Goal: Task Accomplishment & Management: Complete application form

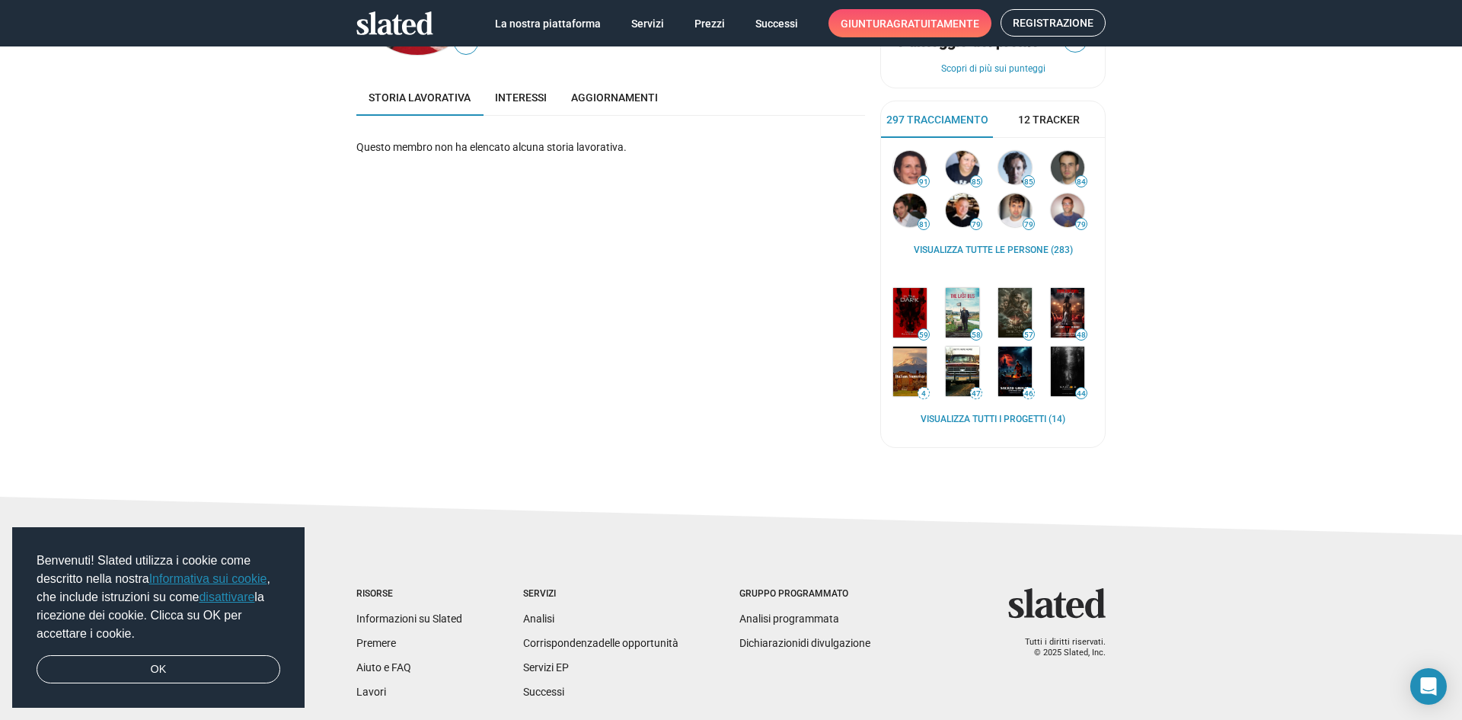
scroll to position [11, 0]
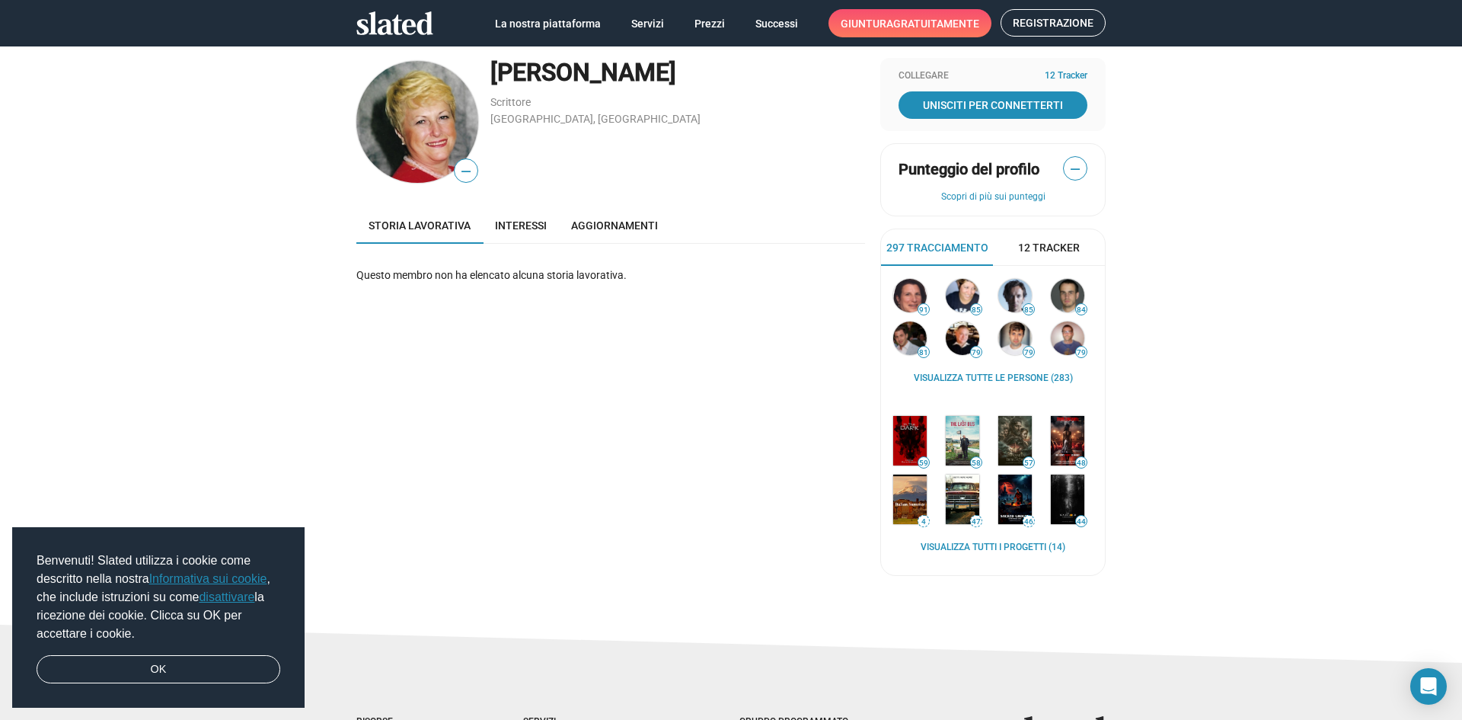
click at [887, 21] on font "Giuntura" at bounding box center [867, 24] width 53 height 12
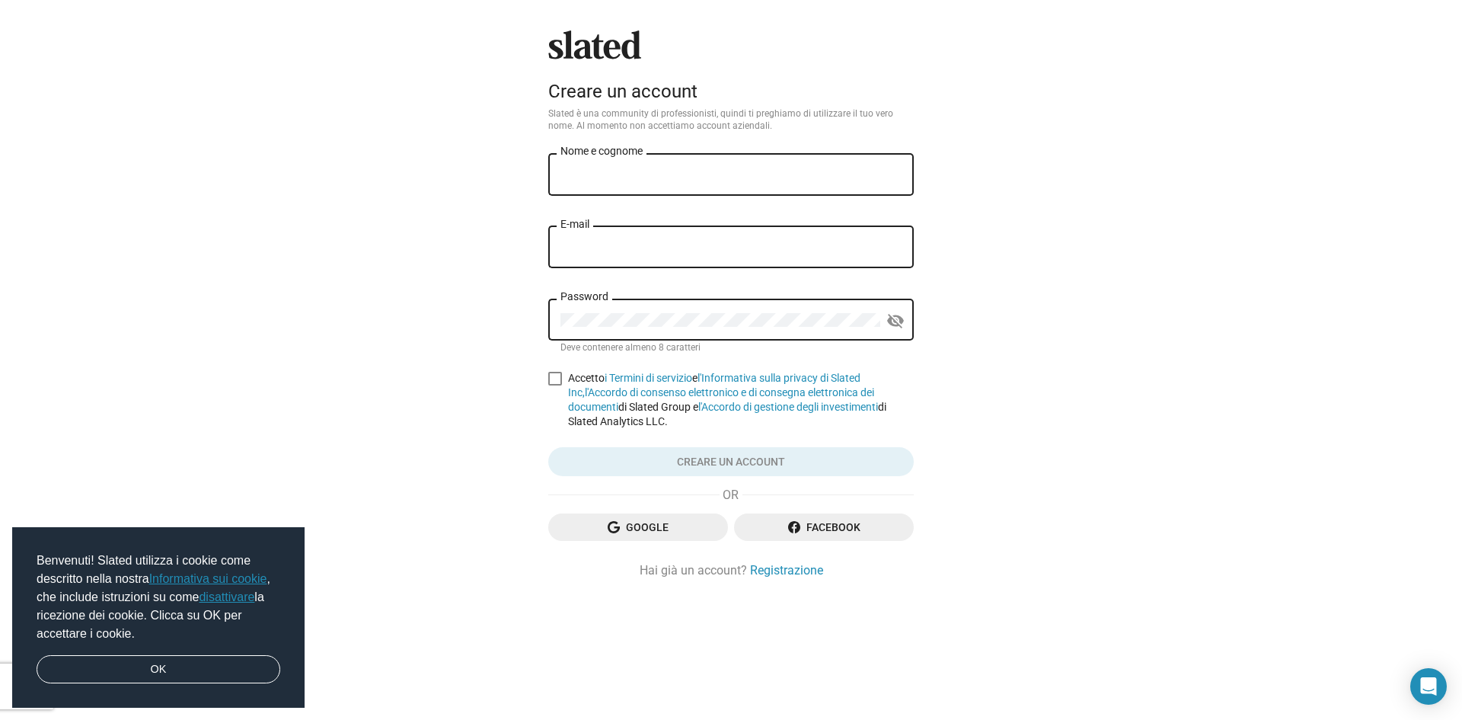
click at [757, 176] on input "Nome e cognome" at bounding box center [731, 175] width 341 height 14
type input "[PERSON_NAME]"
type input "lilli.angeleri7@gmail.com"
click at [899, 321] on mat-icon "visibility_off" at bounding box center [896, 321] width 18 height 24
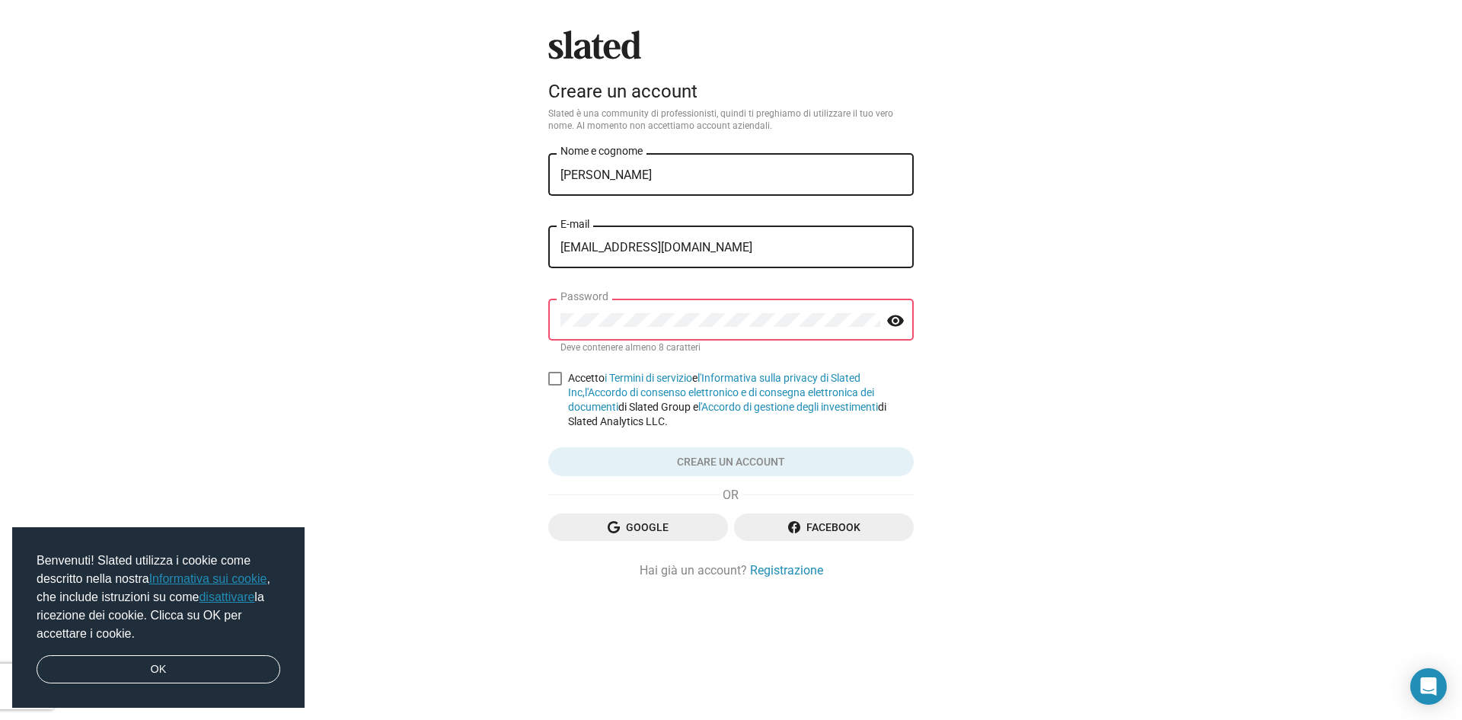
click at [1108, 351] on div "Programmato Creare un account Slated è una community di professionisti, quindi …" at bounding box center [731, 360] width 1462 height 720
click at [558, 377] on span at bounding box center [555, 379] width 14 height 14
click at [555, 385] on input "Accetto i Termini di servizio e l'Informativa sulla privacy di Slated Inc, l'Ac…" at bounding box center [554, 385] width 1 height 1
checkbox input "true"
click at [672, 312] on div "Password" at bounding box center [721, 318] width 320 height 45
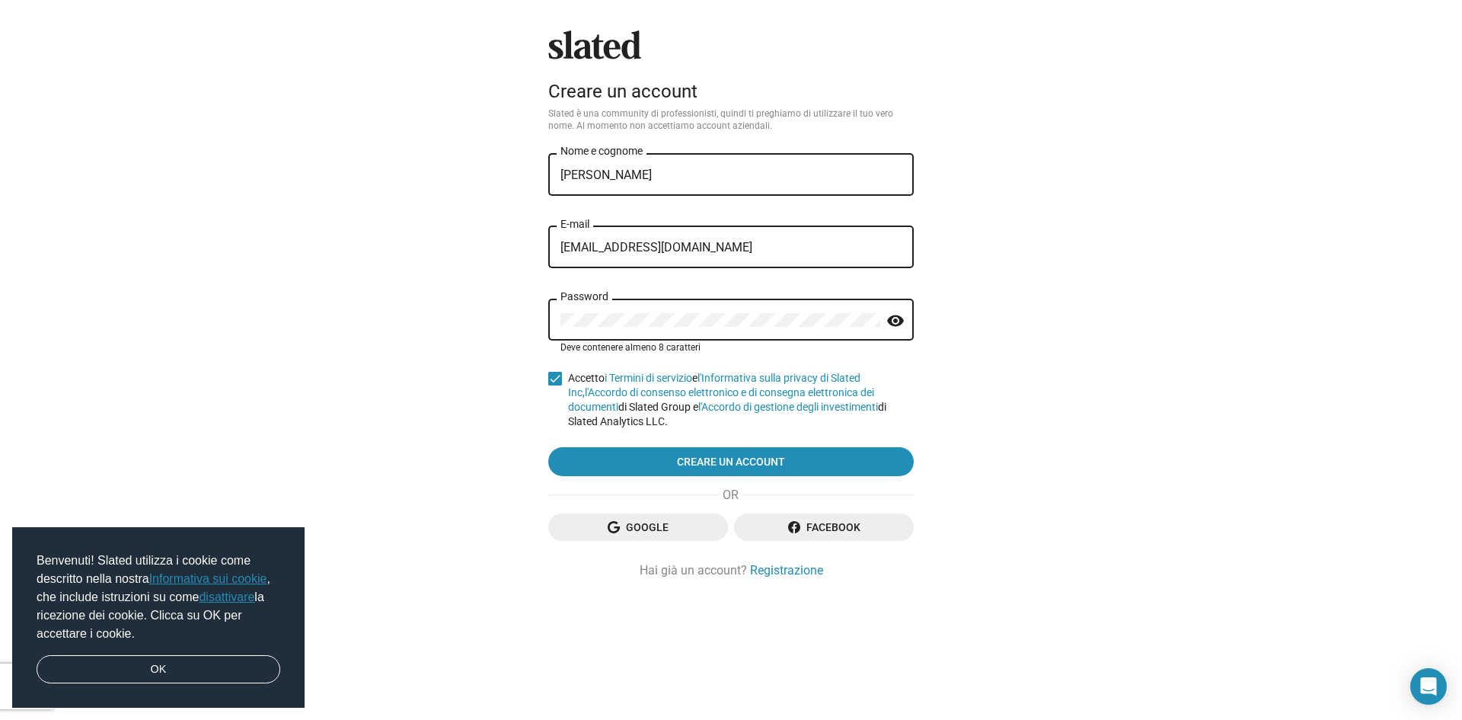
click at [672, 529] on span "Google" at bounding box center [638, 526] width 155 height 27
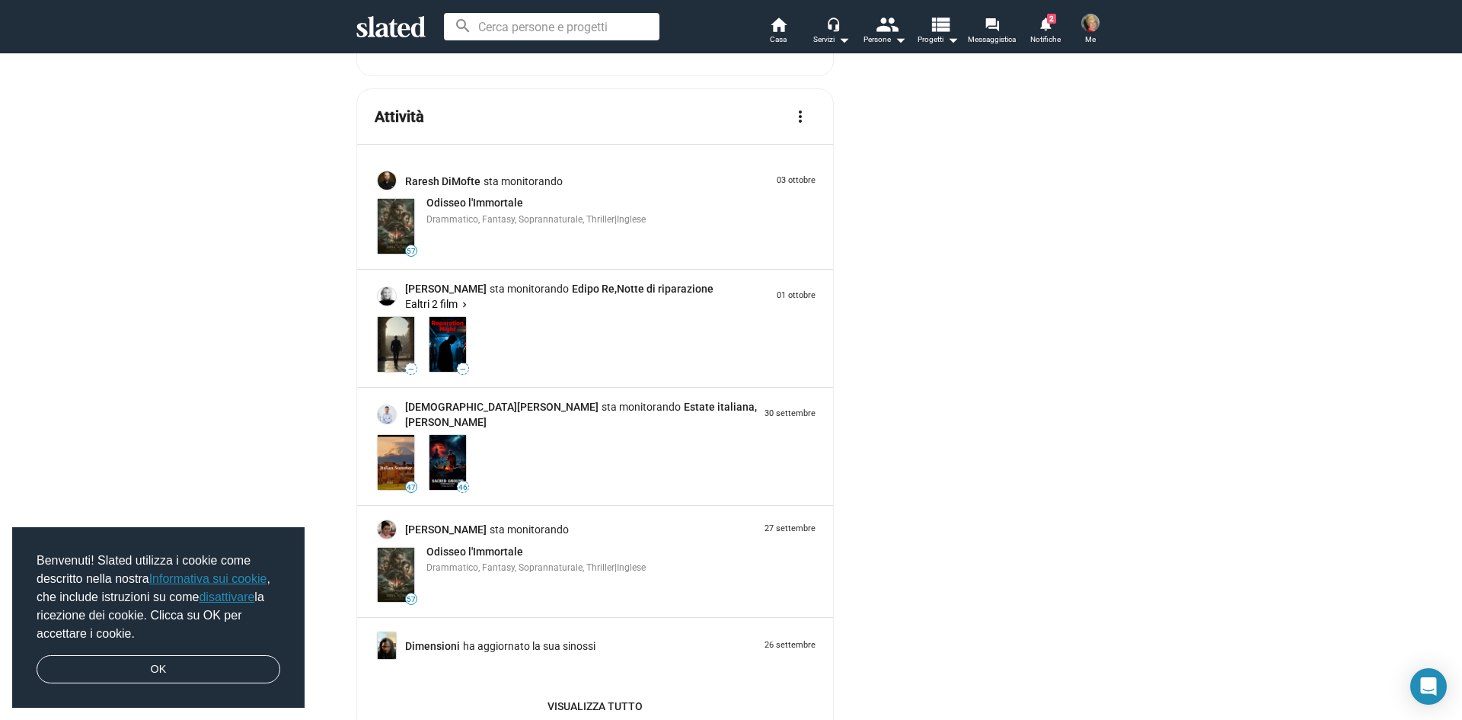
scroll to position [1523, 0]
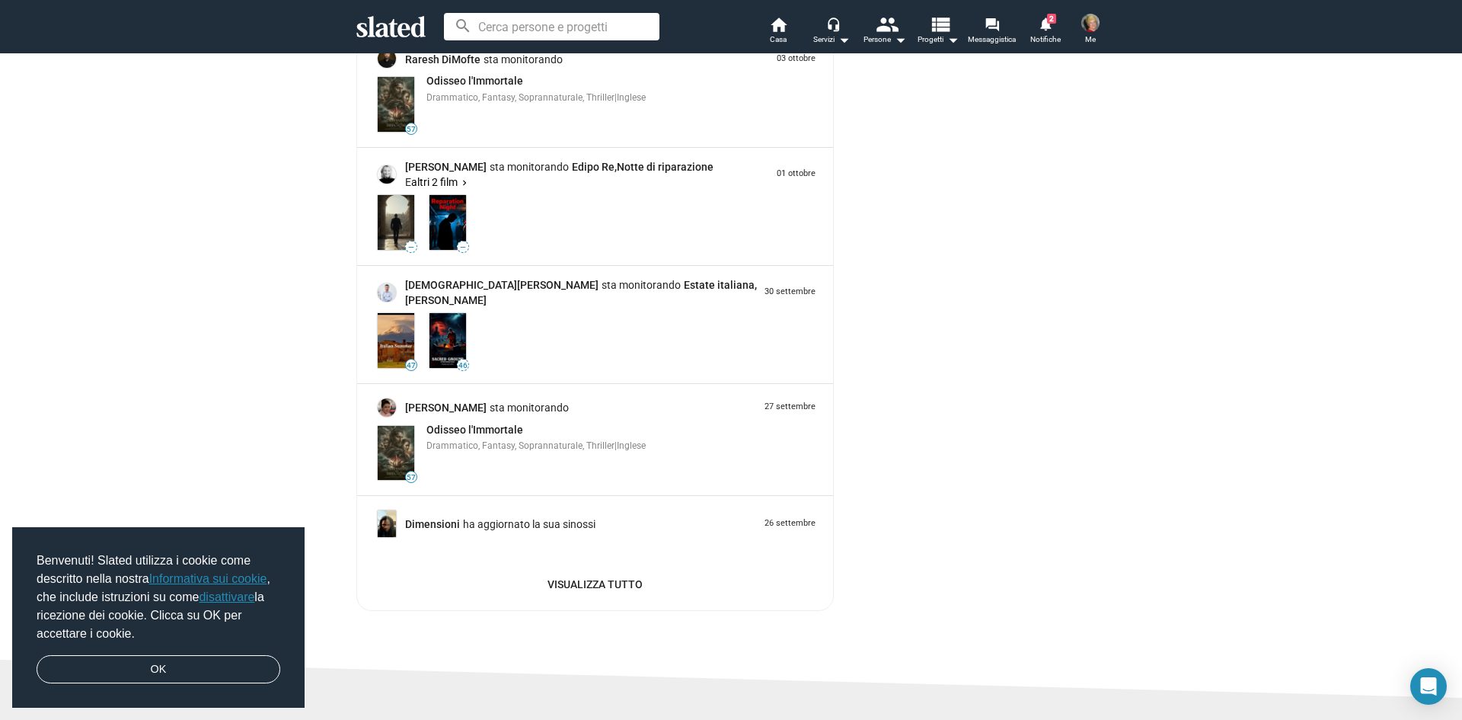
drag, startPoint x: 701, startPoint y: 317, endPoint x: 729, endPoint y: 340, distance: 36.2
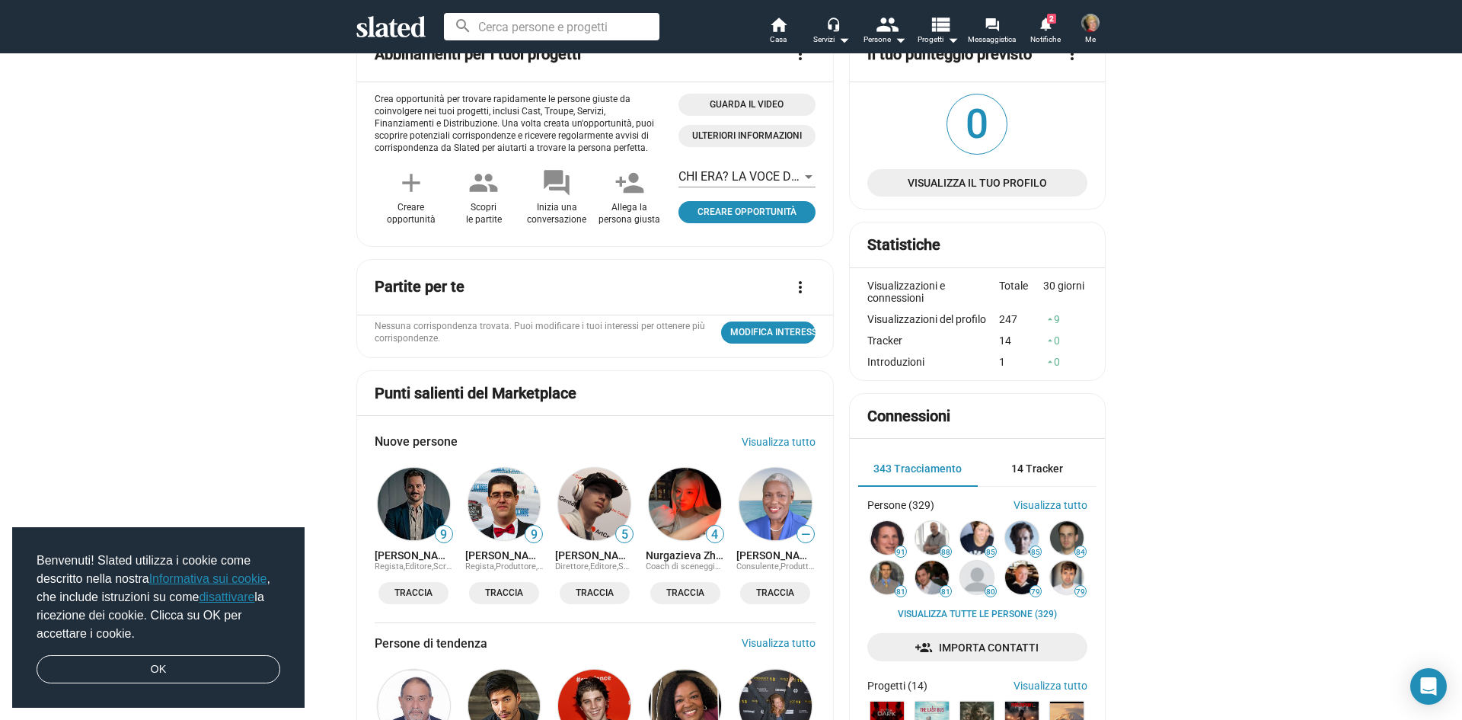
scroll to position [46, 0]
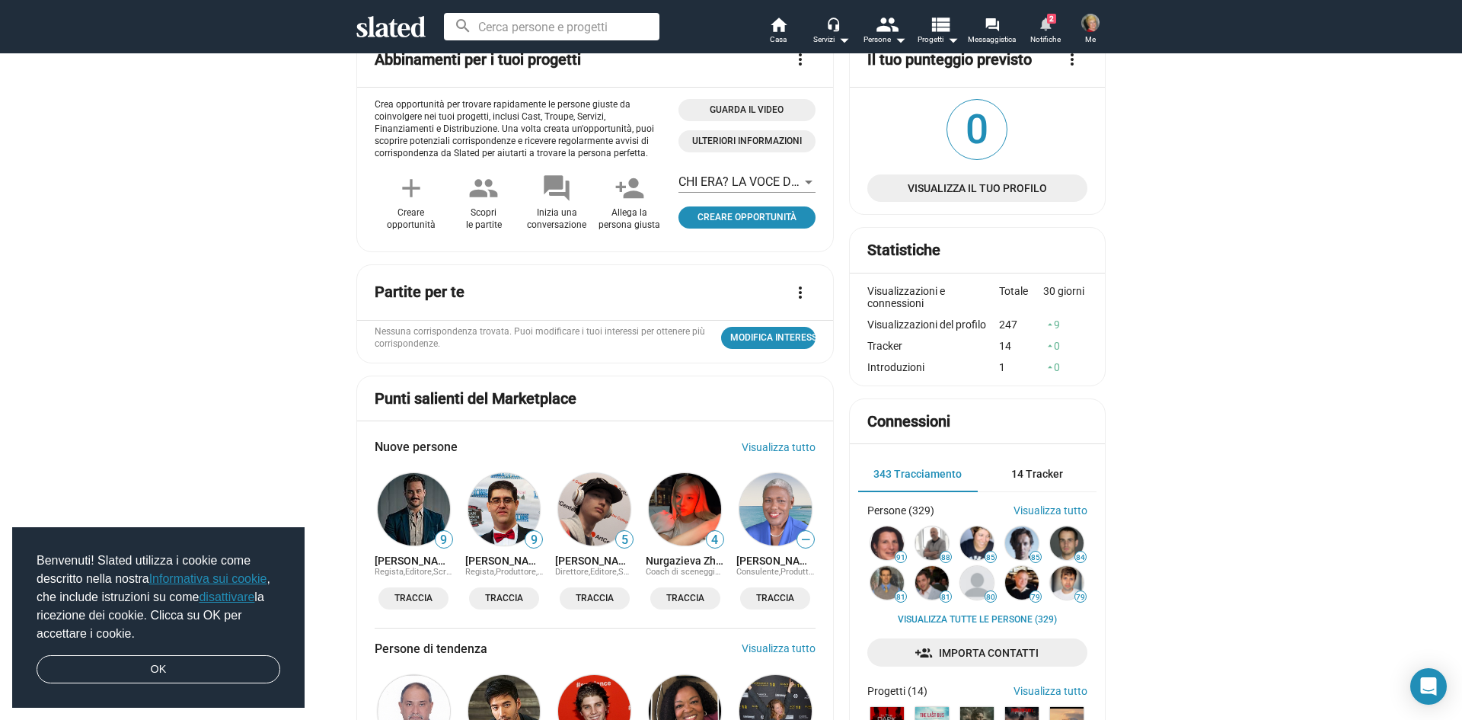
click at [1045, 18] on mat-icon "notifications" at bounding box center [1045, 23] width 14 height 14
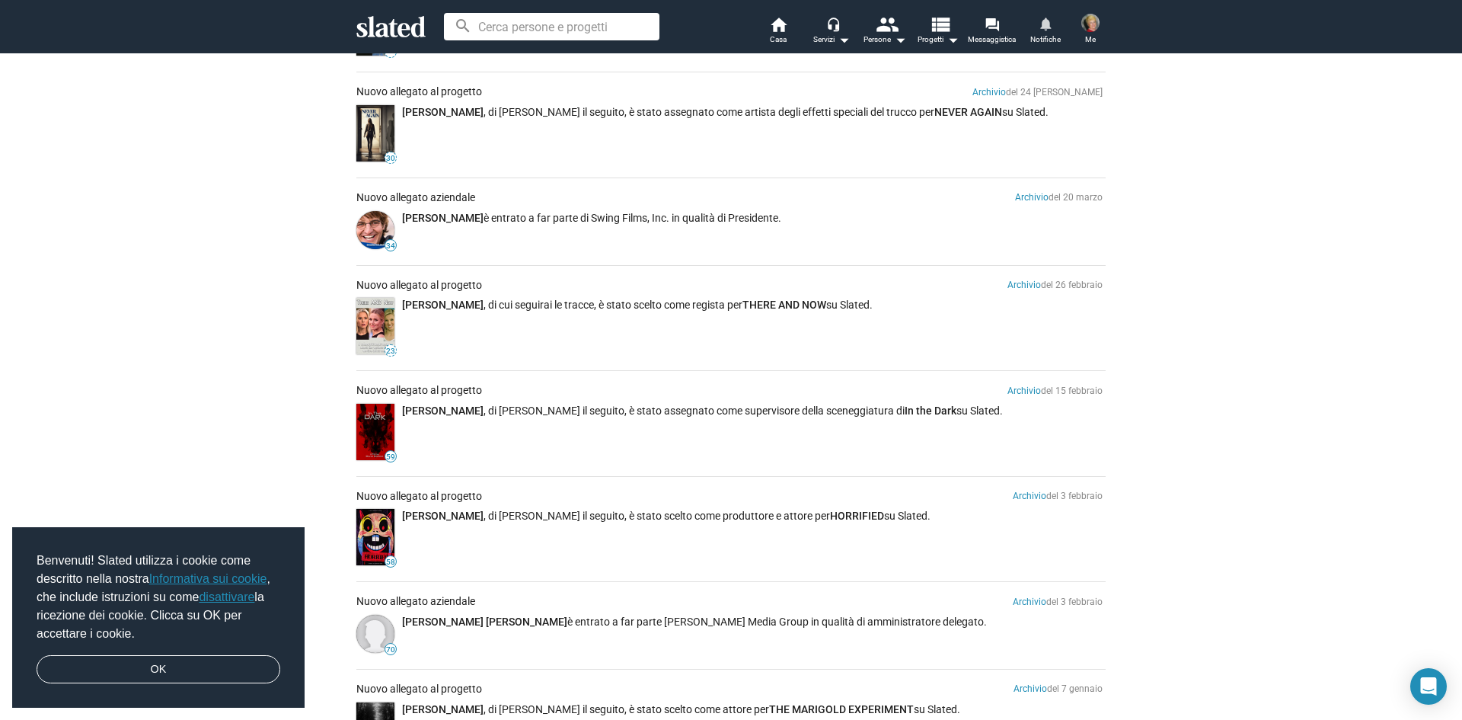
scroll to position [457, 0]
